Goal: Find specific page/section: Find specific page/section

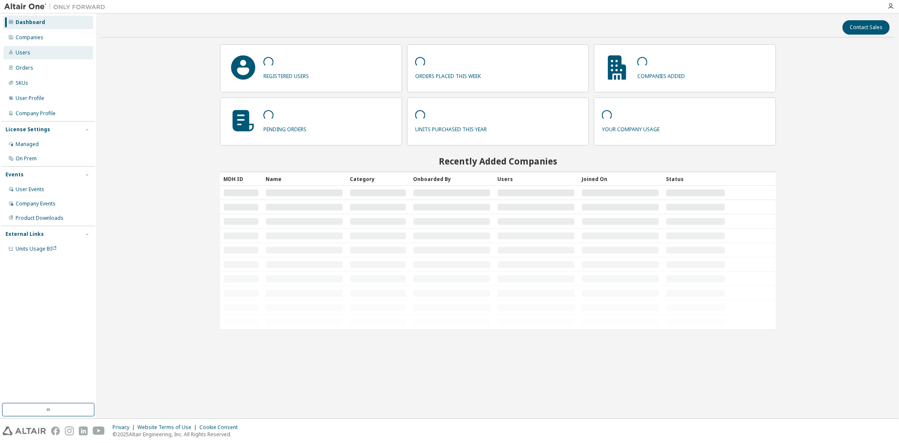
click at [41, 52] on div "Users" at bounding box center [48, 52] width 90 height 13
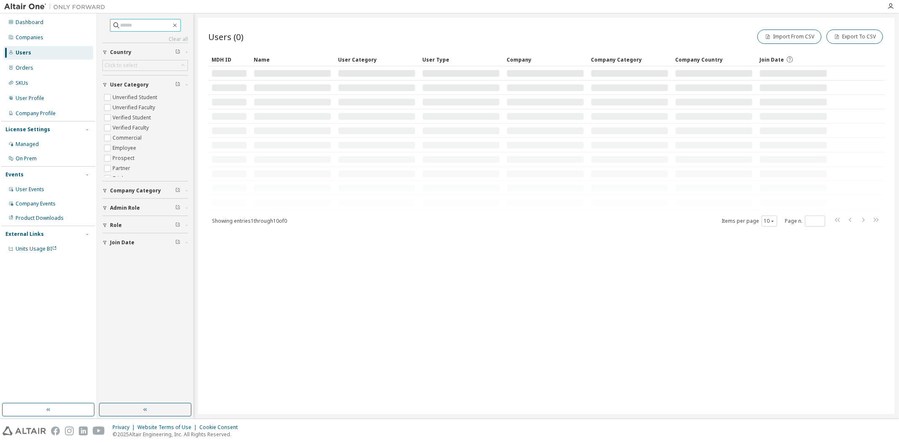
click at [162, 27] on input "text" at bounding box center [146, 25] width 51 height 8
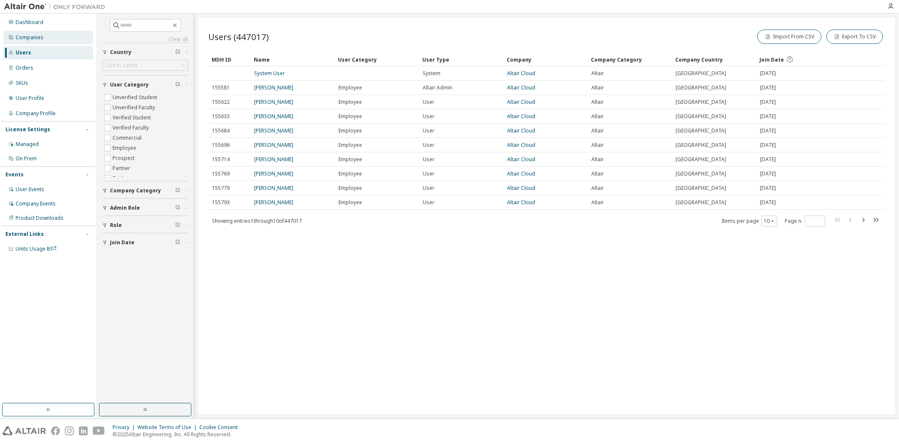
click at [44, 42] on div "Companies" at bounding box center [48, 37] width 90 height 13
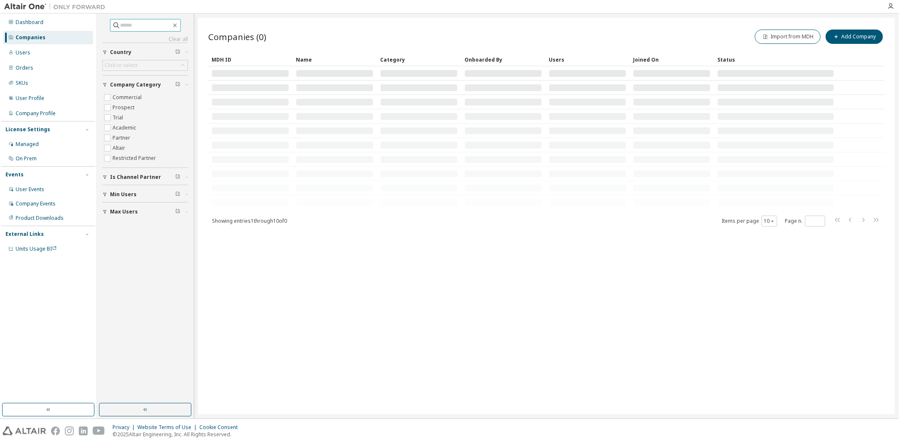
click at [149, 27] on input "text" at bounding box center [146, 25] width 51 height 8
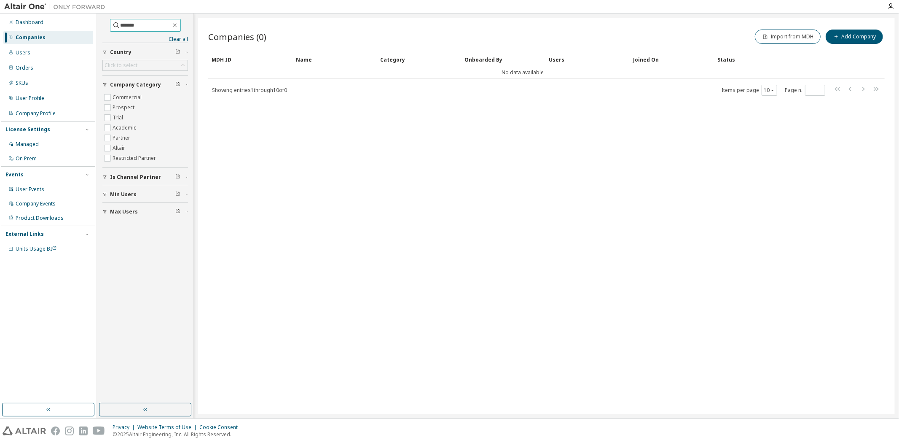
click at [122, 27] on input "*******" at bounding box center [146, 25] width 51 height 8
click at [121, 27] on input "*******" at bounding box center [146, 25] width 51 height 8
type input "*******"
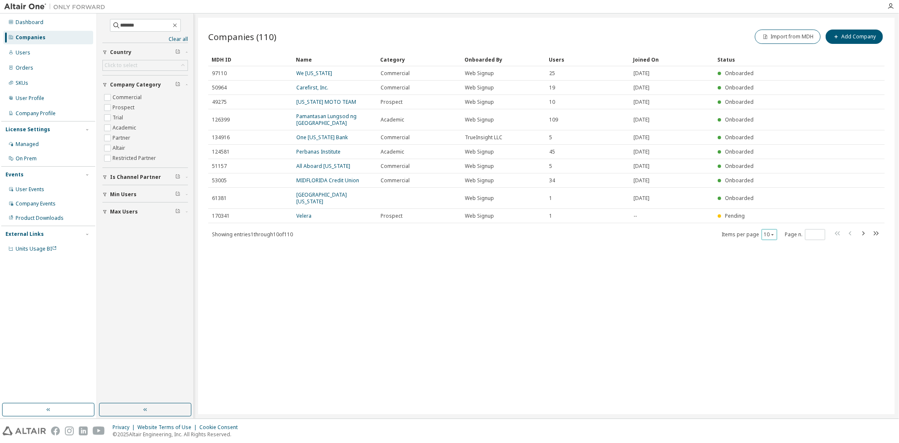
click at [771, 231] on button "10" at bounding box center [769, 234] width 11 height 7
click at [770, 275] on div "100" at bounding box center [795, 279] width 67 height 10
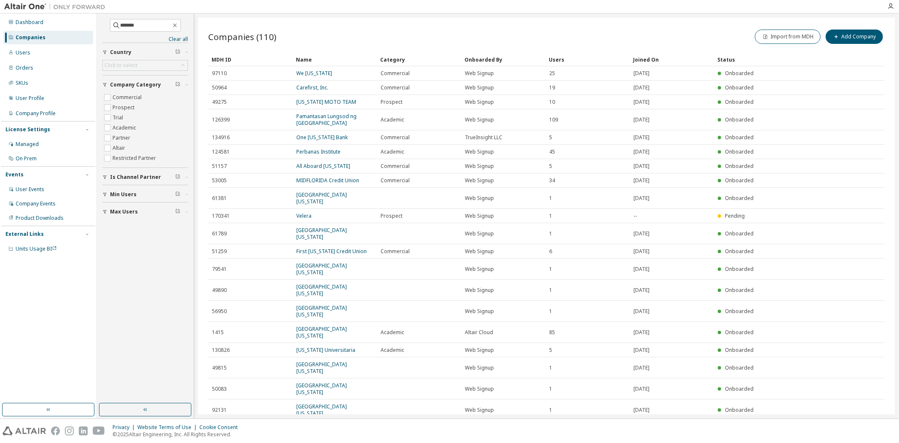
click at [554, 63] on div "Users" at bounding box center [588, 59] width 78 height 13
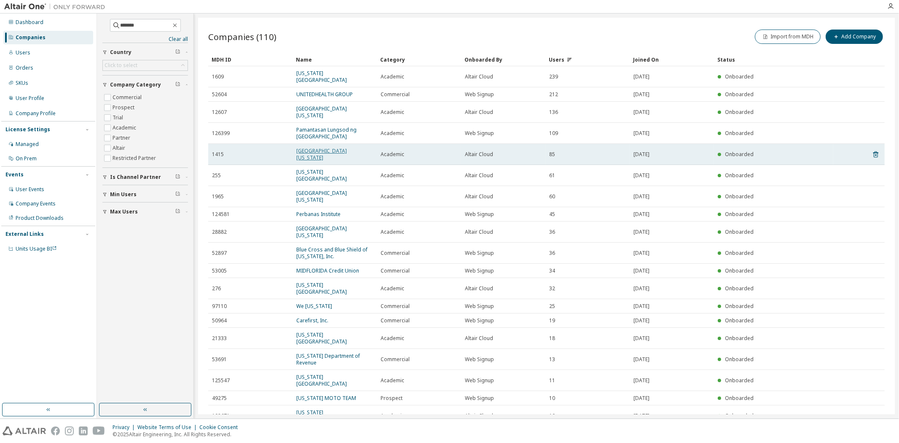
click at [325, 147] on link "[GEOGRAPHIC_DATA][US_STATE]" at bounding box center [321, 154] width 51 height 14
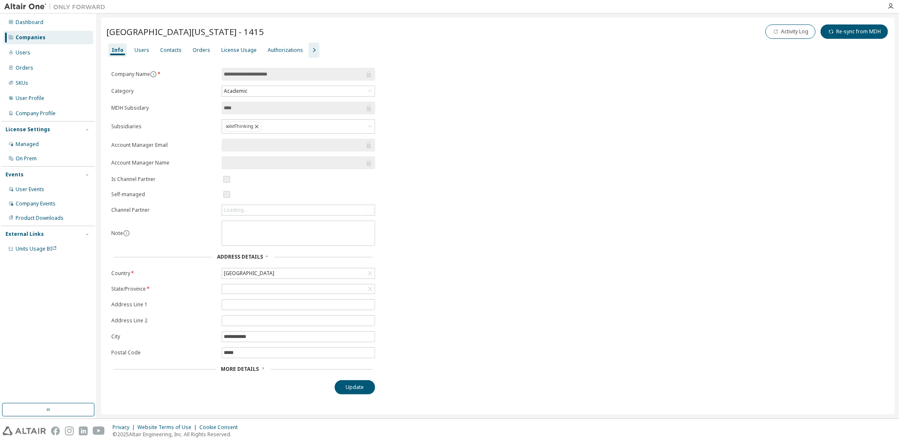
click at [313, 51] on icon "button" at bounding box center [314, 50] width 3 height 4
click at [368, 51] on div "Groups" at bounding box center [371, 50] width 19 height 7
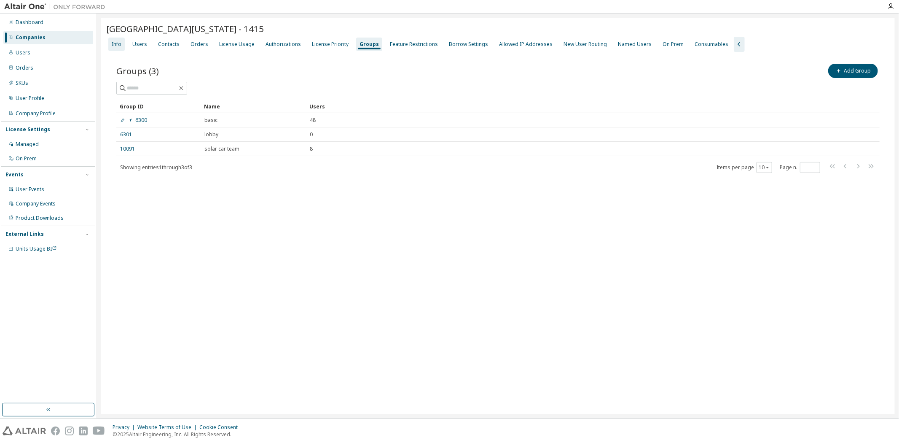
click at [123, 46] on div "Info" at bounding box center [116, 44] width 16 height 13
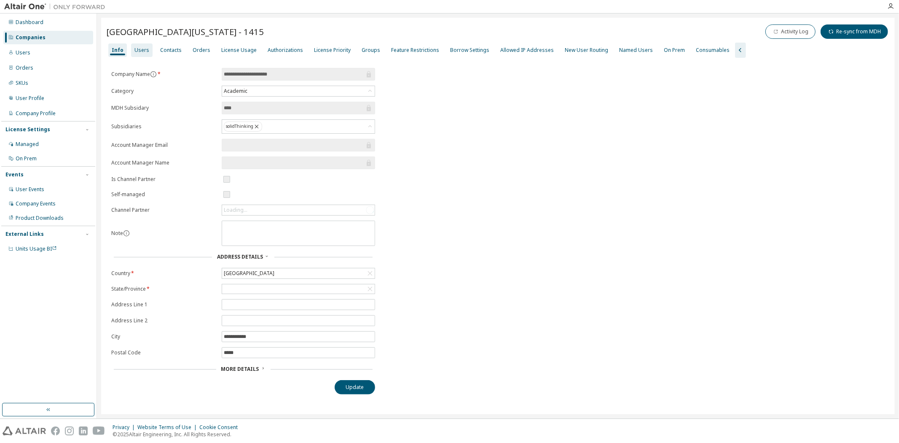
click at [136, 53] on div "Users" at bounding box center [142, 50] width 15 height 7
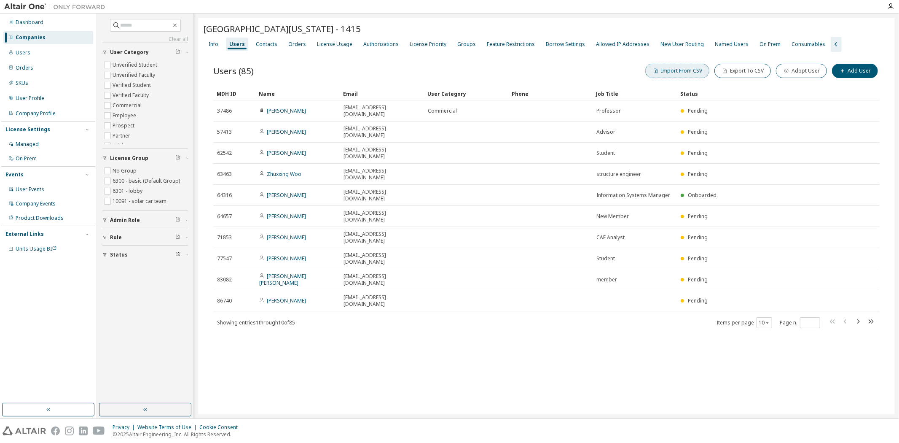
click at [680, 68] on button "Import From CSV" at bounding box center [678, 71] width 64 height 14
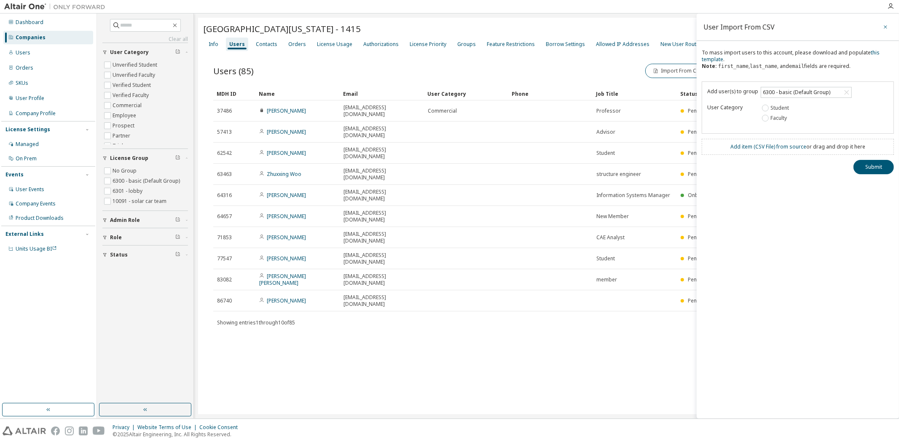
click at [886, 27] on icon "button" at bounding box center [885, 26] width 3 height 3
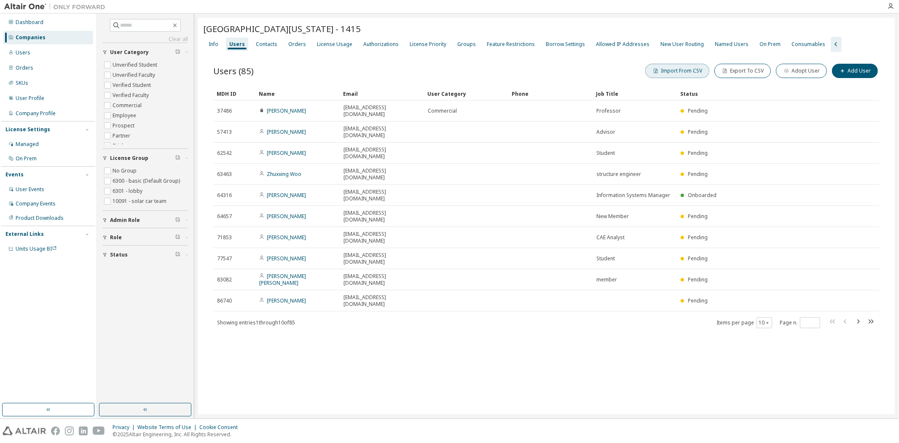
click at [689, 74] on button "Import From CSV" at bounding box center [678, 71] width 64 height 14
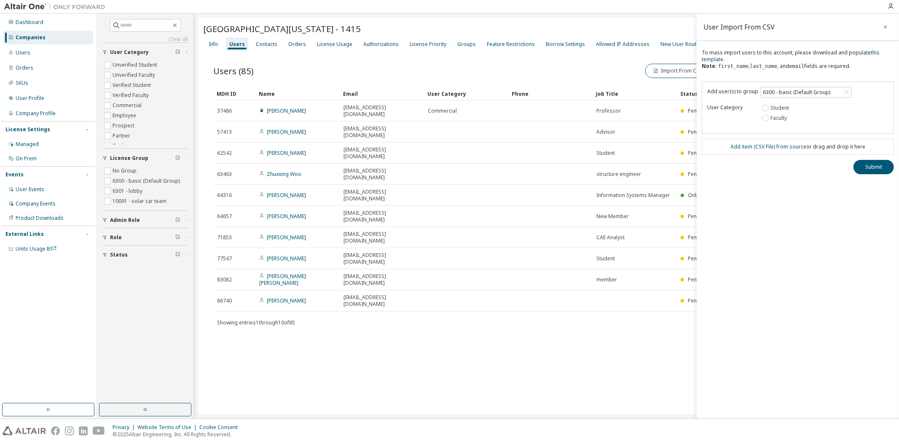
click at [882, 24] on button "button" at bounding box center [885, 26] width 13 height 13
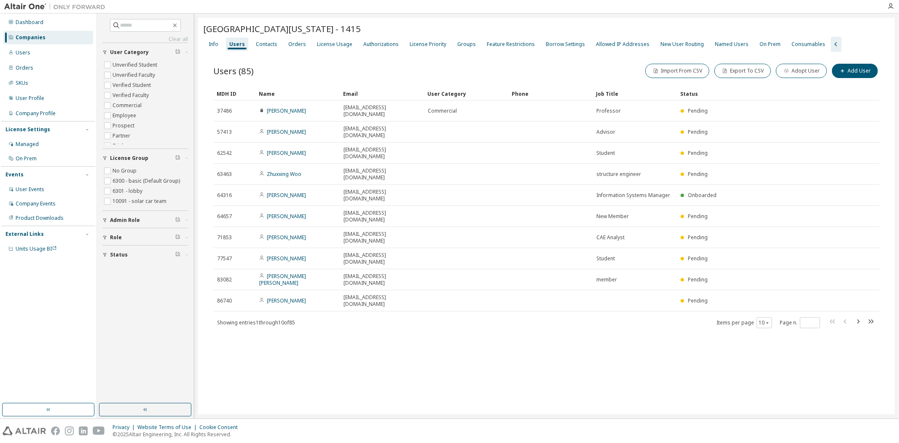
click at [597, 73] on div "Import From CSV Export To CSV Adopt User Add User" at bounding box center [714, 71] width 334 height 18
click at [454, 44] on div "Groups" at bounding box center [466, 44] width 25 height 13
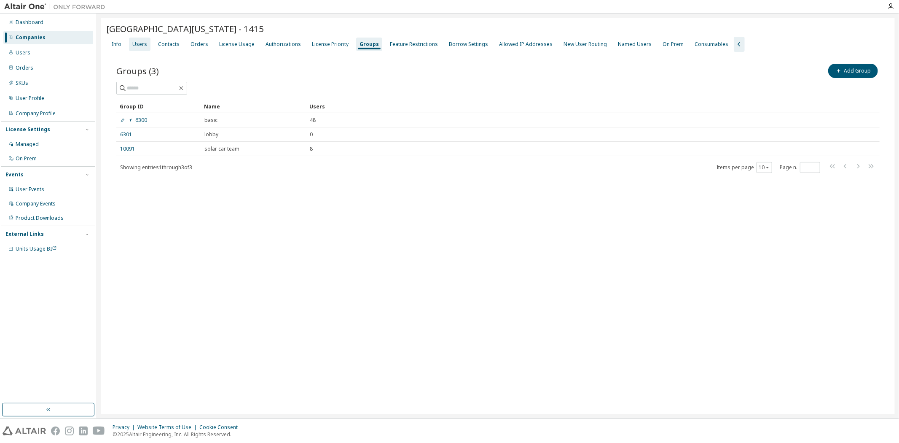
click at [142, 44] on div "Users" at bounding box center [139, 44] width 15 height 7
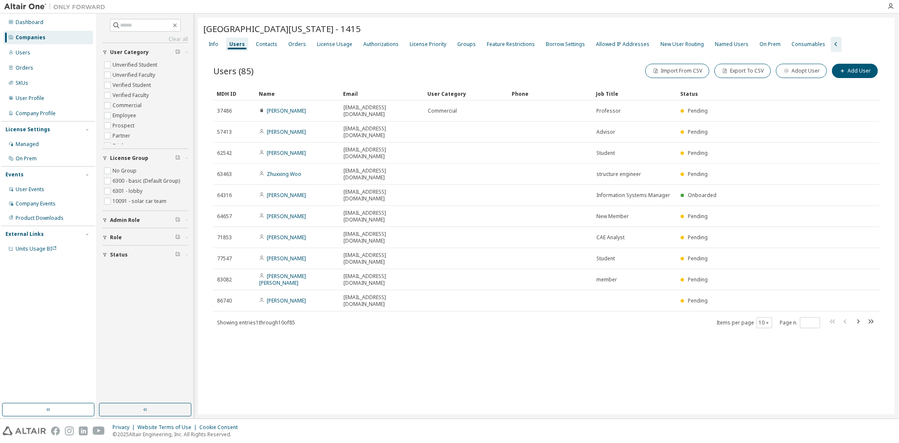
click at [466, 24] on div "[GEOGRAPHIC_DATA][US_STATE] - 1415" at bounding box center [546, 29] width 687 height 12
